Goal: Transaction & Acquisition: Purchase product/service

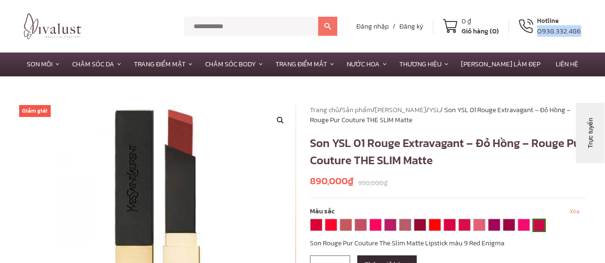
drag, startPoint x: 583, startPoint y: 31, endPoint x: 539, endPoint y: 33, distance: 44.0
click at [539, 33] on div "******* Đăng nhập / Đăng ký 0 ₫ Giỏ hàng (0) Hotline 0938.332.486" at bounding box center [302, 26] width 566 height 35
copy div "0938.332.486"
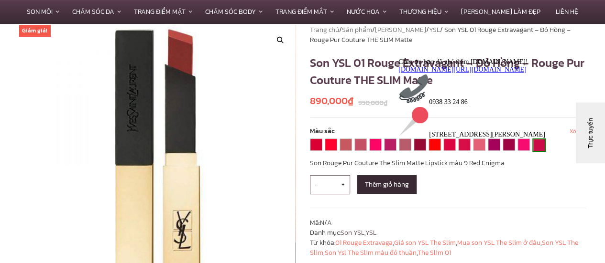
scroll to position [96, 0]
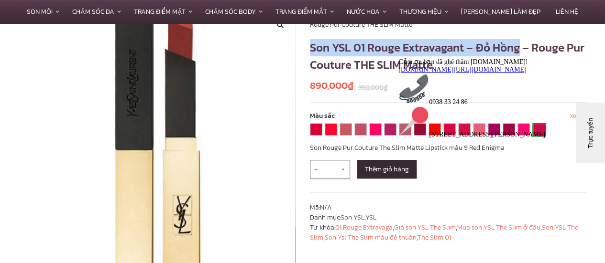
drag, startPoint x: 310, startPoint y: 47, endPoint x: 522, endPoint y: 44, distance: 212.3
click at [522, 44] on h1 "Son YSL 01 Rouge Extravagant – Đỏ Hồng – Rouge Pur Couture THE SLIM Matte" at bounding box center [448, 56] width 276 height 34
copy h1 "Son YSL 01 Rouge Extravagant – Đỏ Hồng"
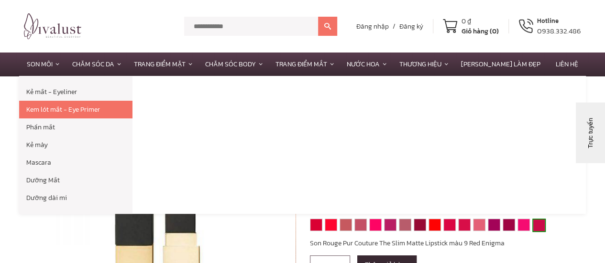
click at [53, 107] on link "Kem lót mắt - Eye Primer" at bounding box center [75, 110] width 113 height 18
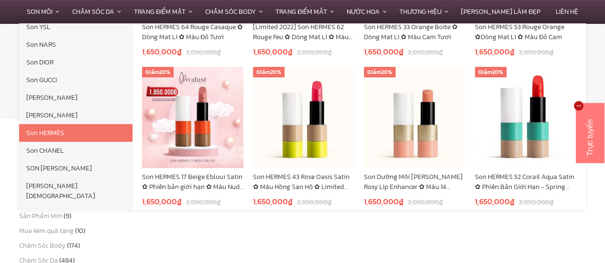
scroll to position [18, 0]
